Goal: Task Accomplishment & Management: Manage account settings

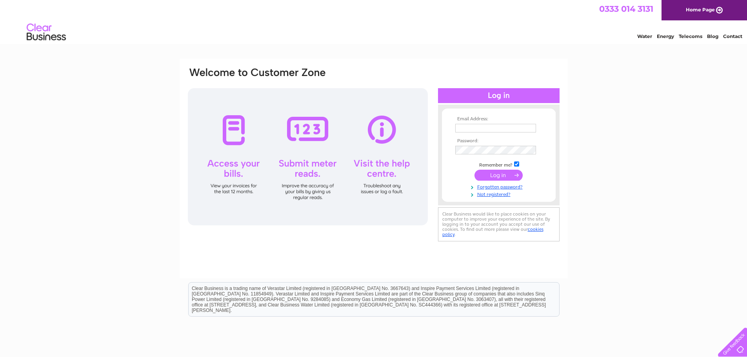
type input "info@redhousechildrenscentre.org"
click at [504, 171] on input "submit" at bounding box center [499, 175] width 48 height 11
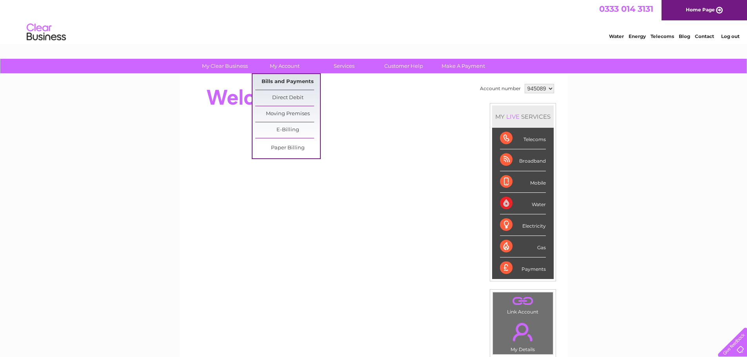
click at [285, 80] on link "Bills and Payments" at bounding box center [287, 82] width 65 height 16
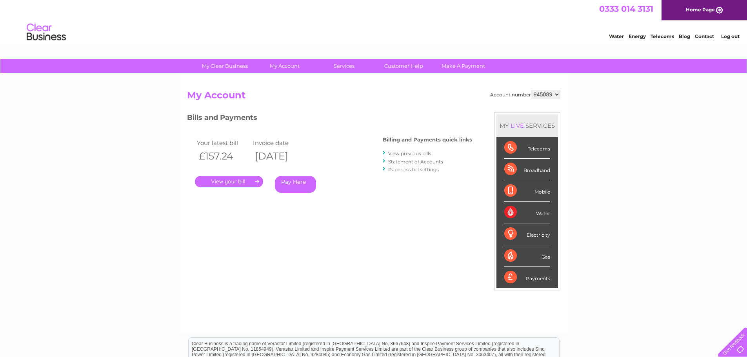
click at [248, 180] on link "." at bounding box center [229, 181] width 68 height 11
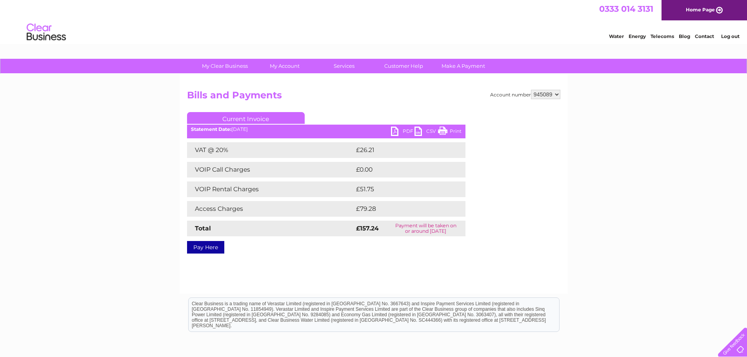
click at [406, 132] on link "PDF" at bounding box center [403, 132] width 24 height 11
